Goal: Communication & Community: Connect with others

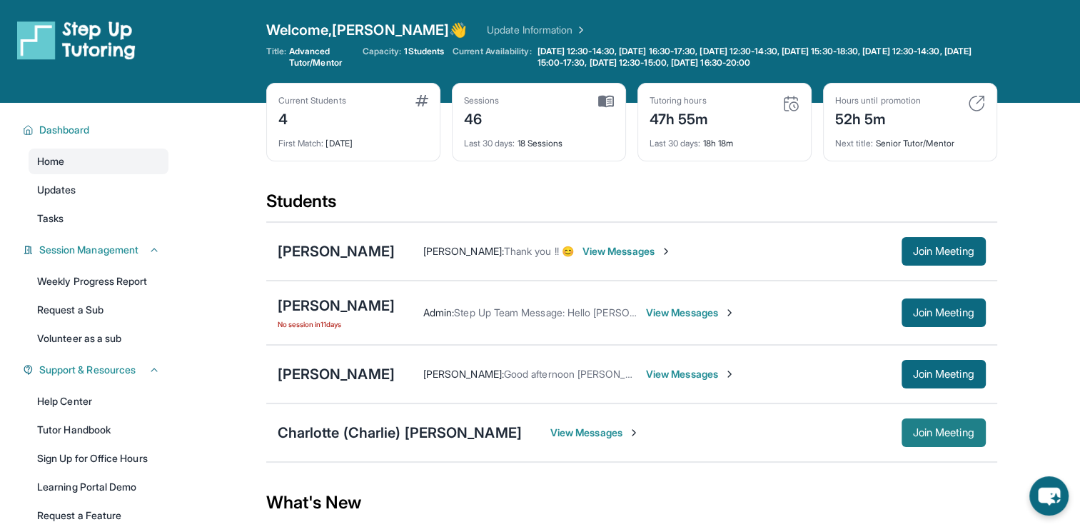
click at [908, 438] on button "Join Meeting" at bounding box center [943, 432] width 84 height 29
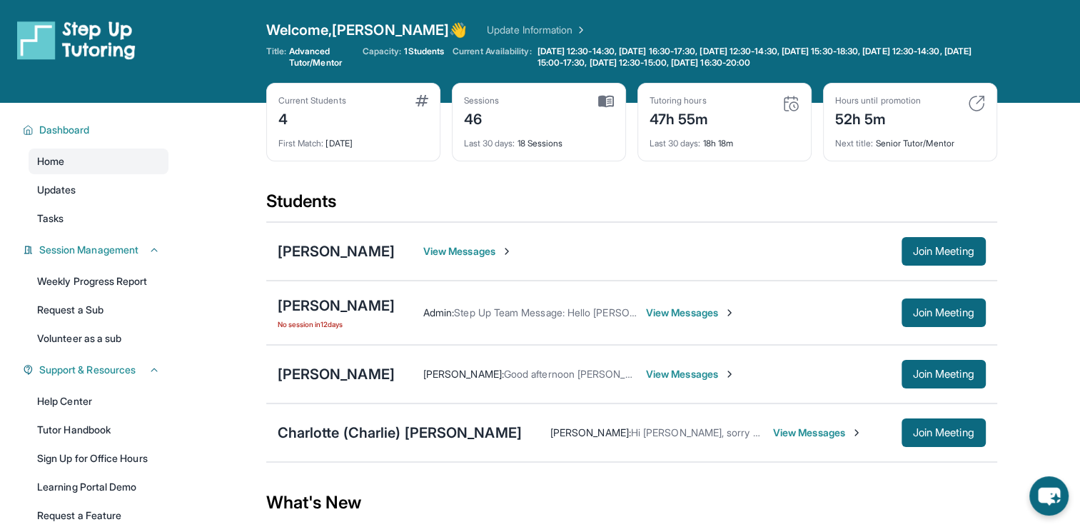
click at [799, 430] on span "View Messages" at bounding box center [817, 432] width 89 height 14
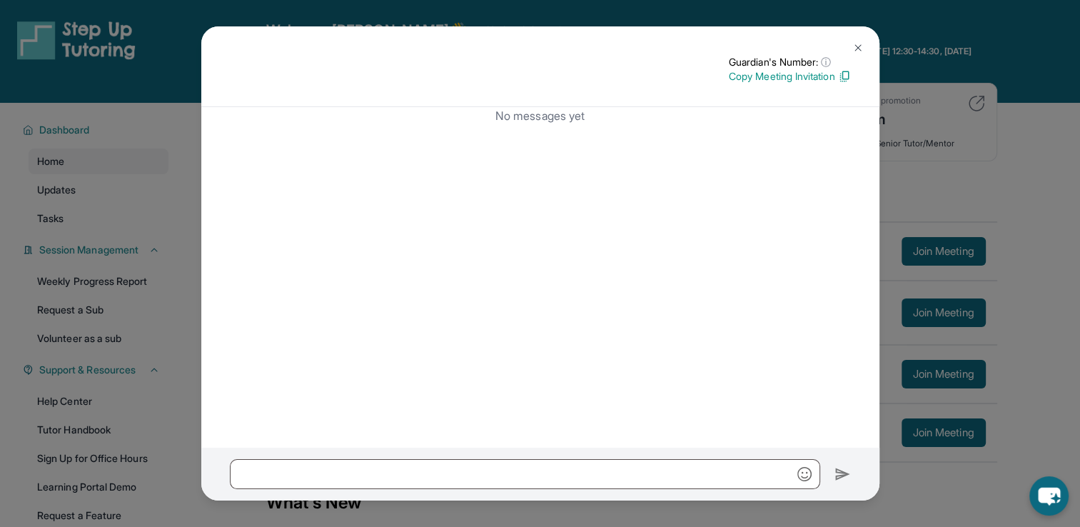
click at [853, 45] on img at bounding box center [857, 47] width 11 height 11
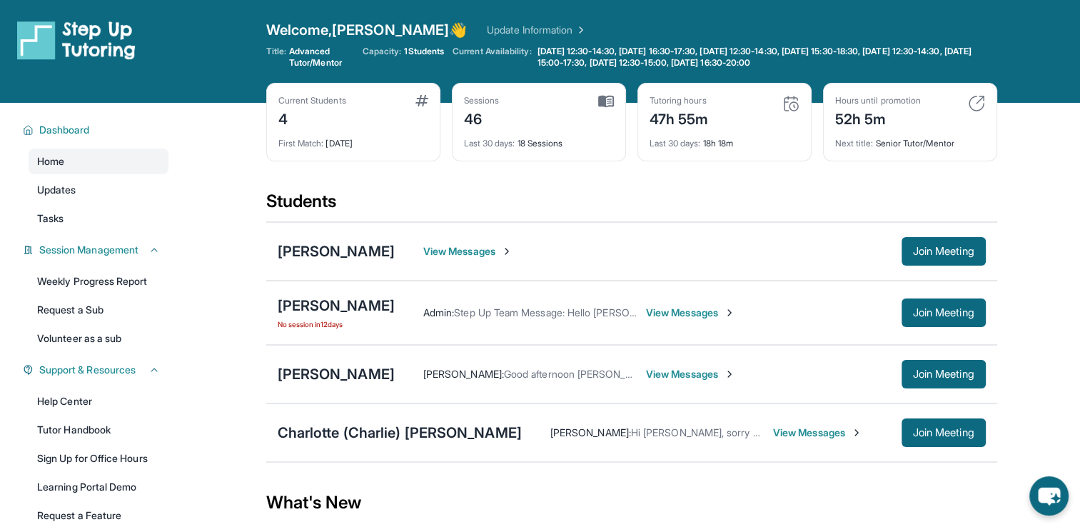
click at [702, 487] on div "What's New" at bounding box center [631, 502] width 731 height 63
click at [808, 429] on span "View Messages" at bounding box center [817, 432] width 89 height 14
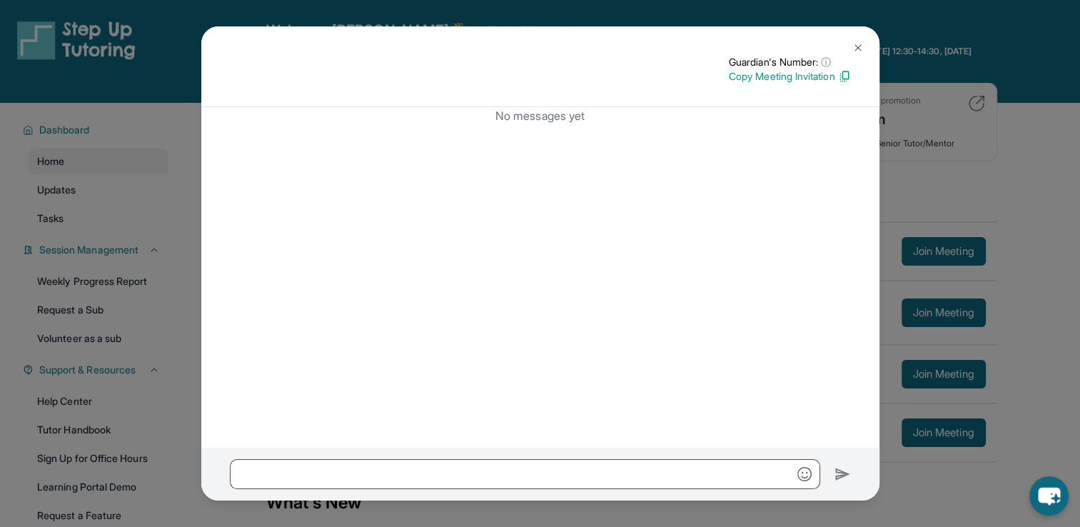
click at [861, 49] on img at bounding box center [857, 47] width 11 height 11
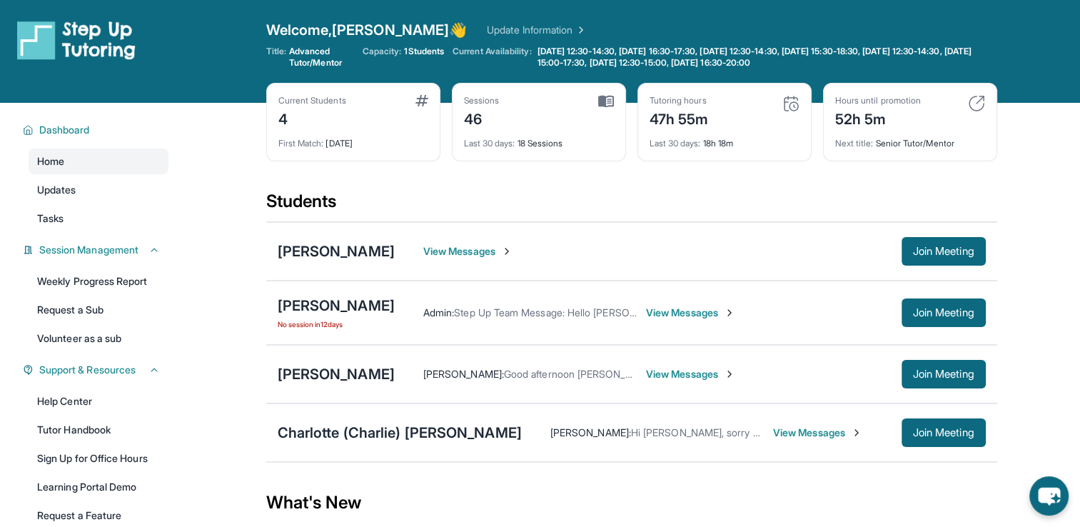
click at [782, 432] on span "View Messages" at bounding box center [817, 432] width 89 height 14
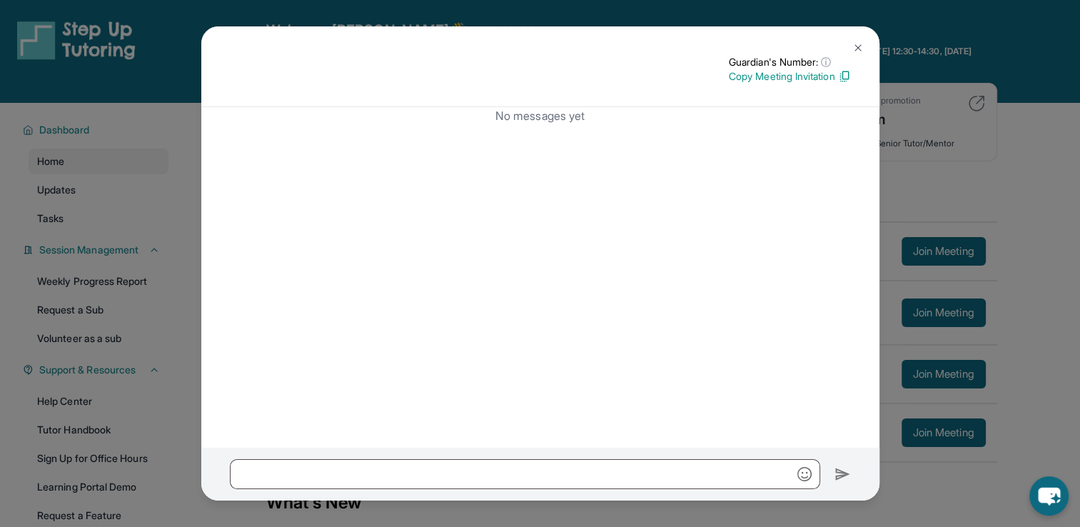
click at [855, 53] on img at bounding box center [857, 47] width 11 height 11
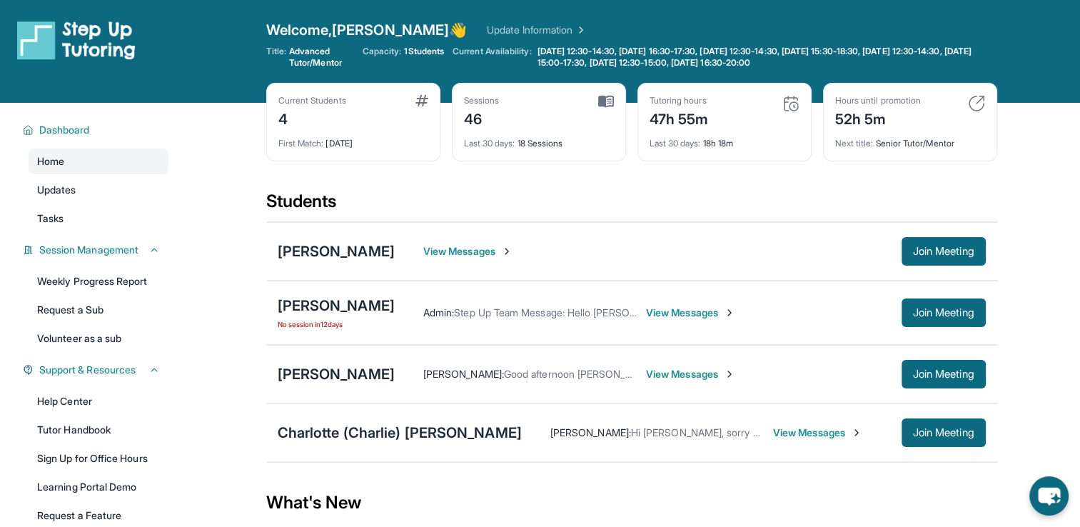
click at [469, 248] on span "View Messages" at bounding box center [467, 251] width 89 height 14
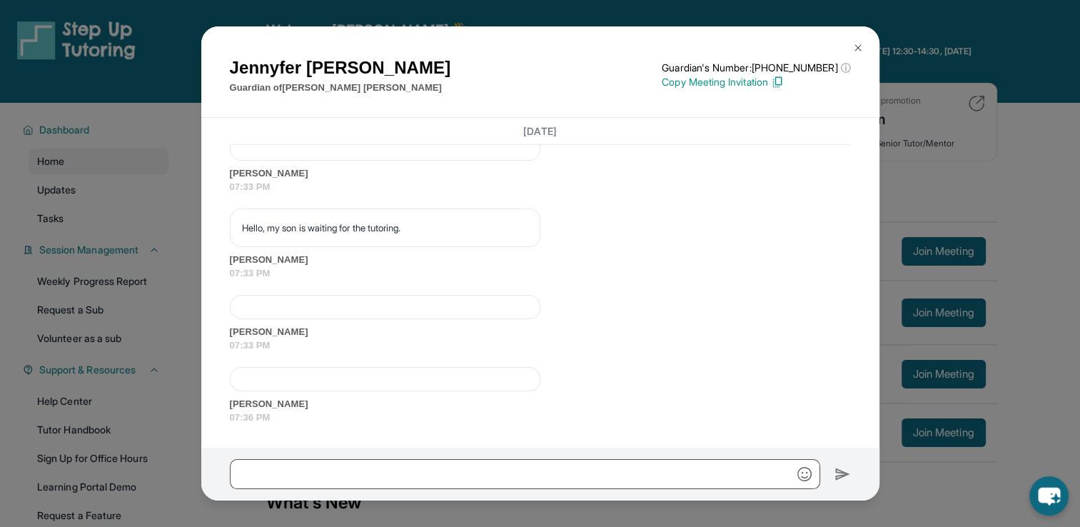
scroll to position [4216, 0]
click at [857, 46] on img at bounding box center [857, 47] width 11 height 11
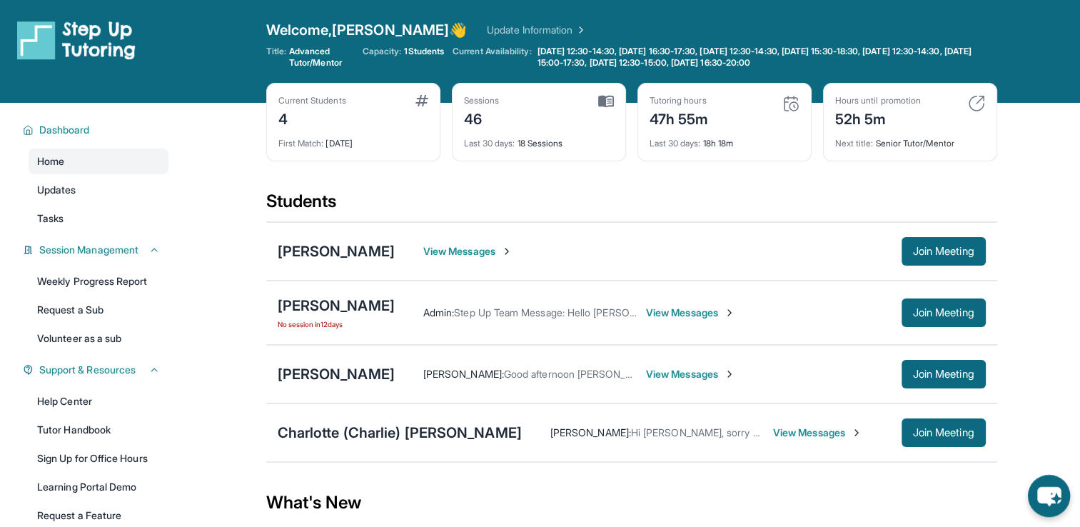
click at [1050, 491] on icon "chat-button" at bounding box center [1049, 496] width 24 height 19
